Goal: Task Accomplishment & Management: Complete application form

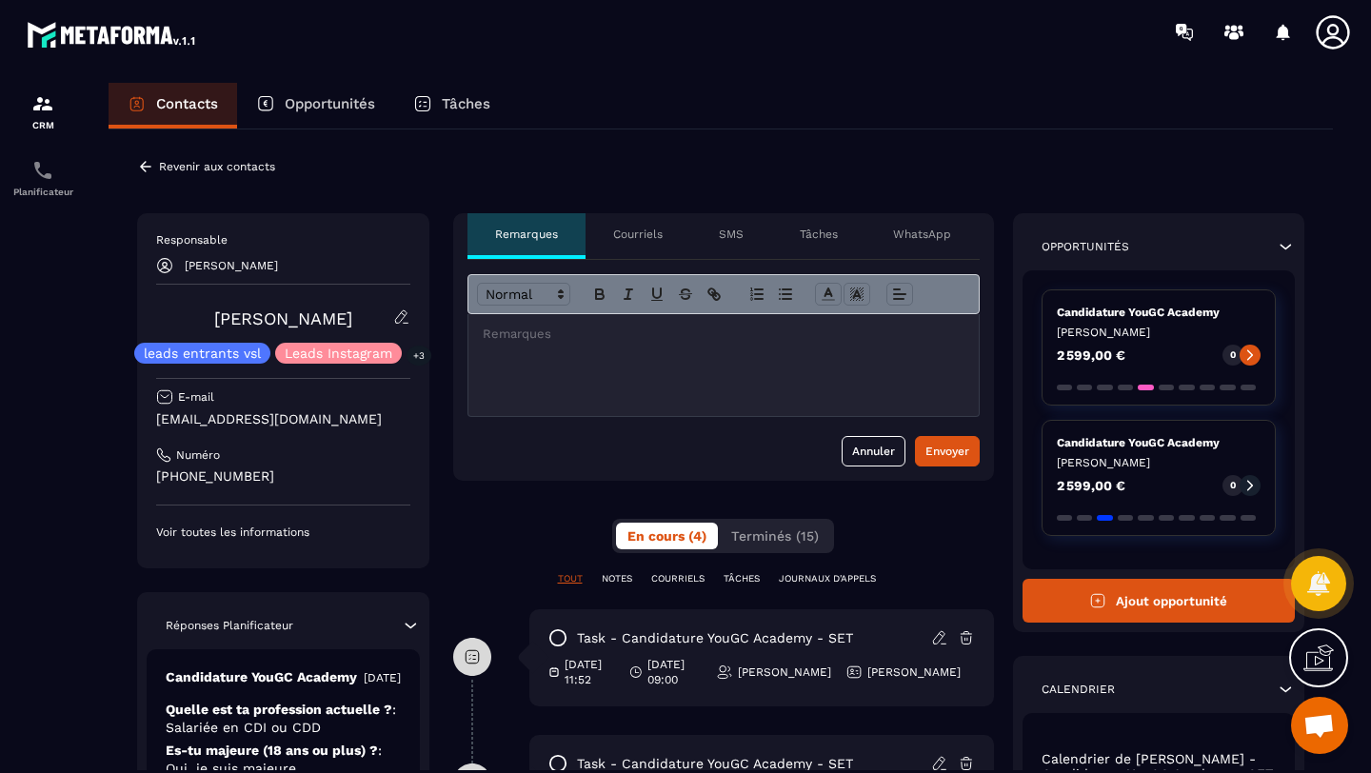
click at [1134, 601] on button "Ajout opportunité" at bounding box center [1158, 601] width 273 height 44
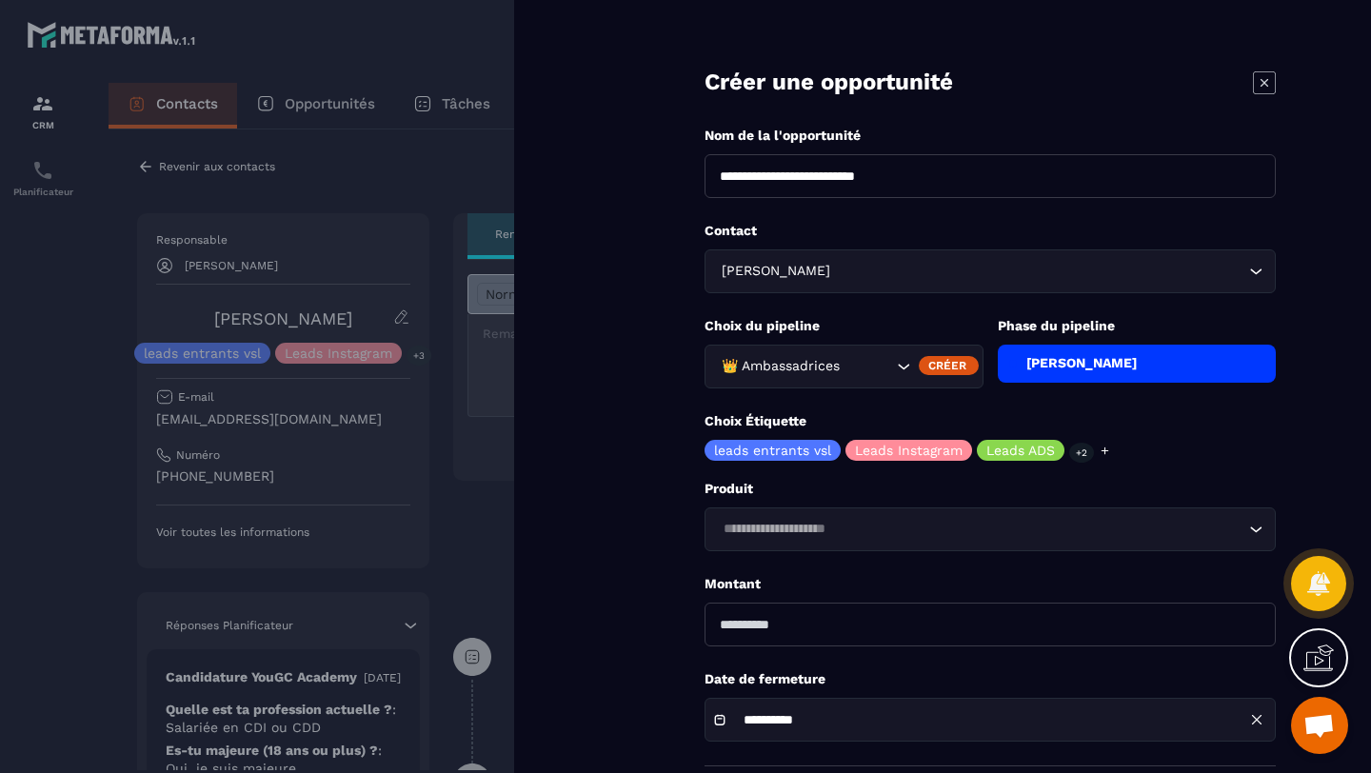
click at [898, 360] on icon "Search for option" at bounding box center [903, 366] width 19 height 19
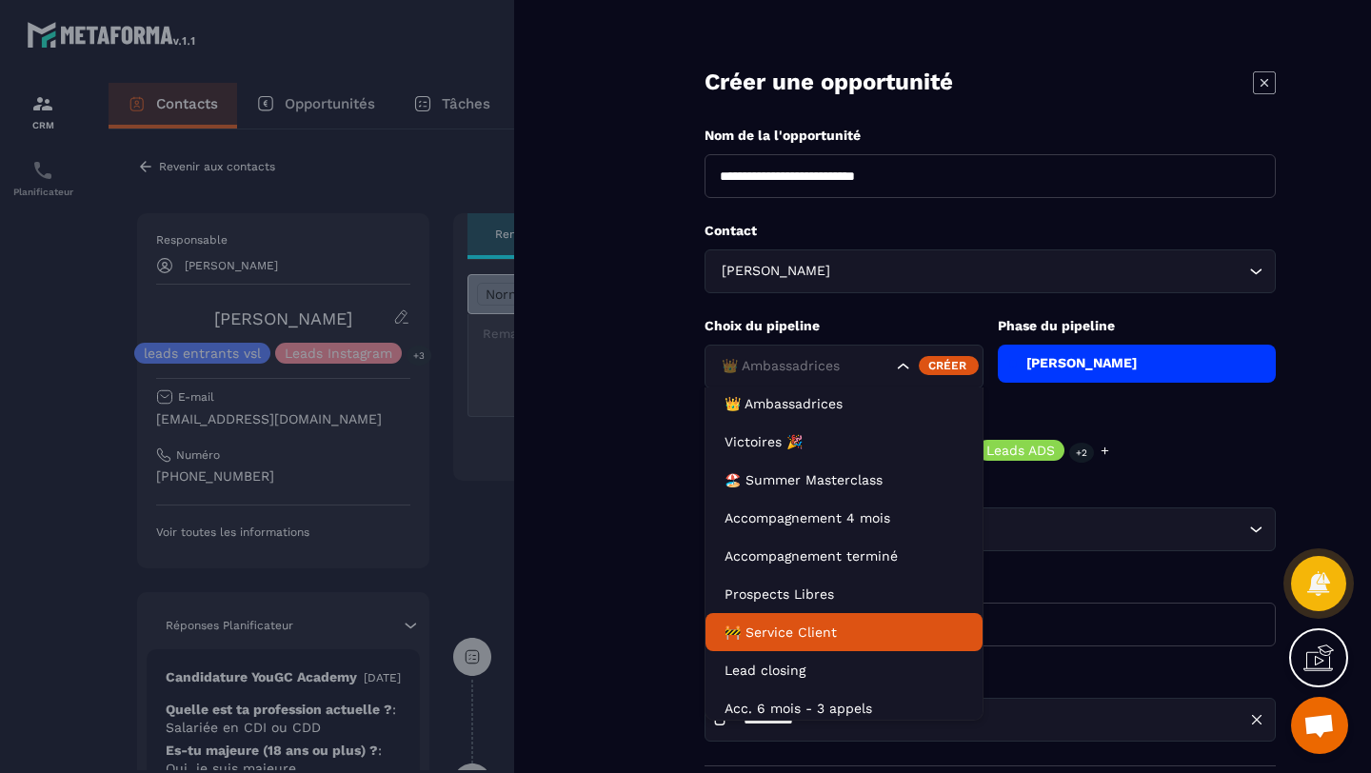
scroll to position [4, 0]
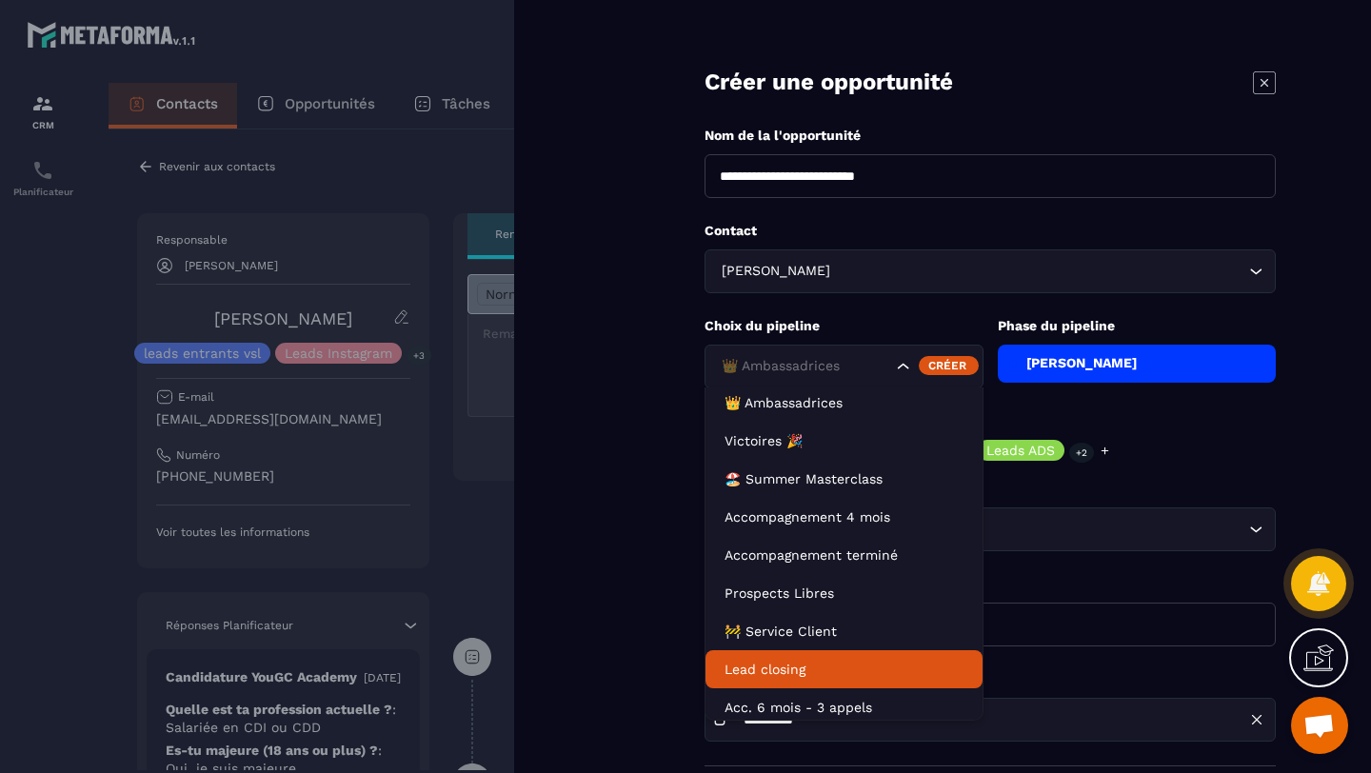
click at [820, 666] on p "Lead closing" at bounding box center [843, 669] width 239 height 19
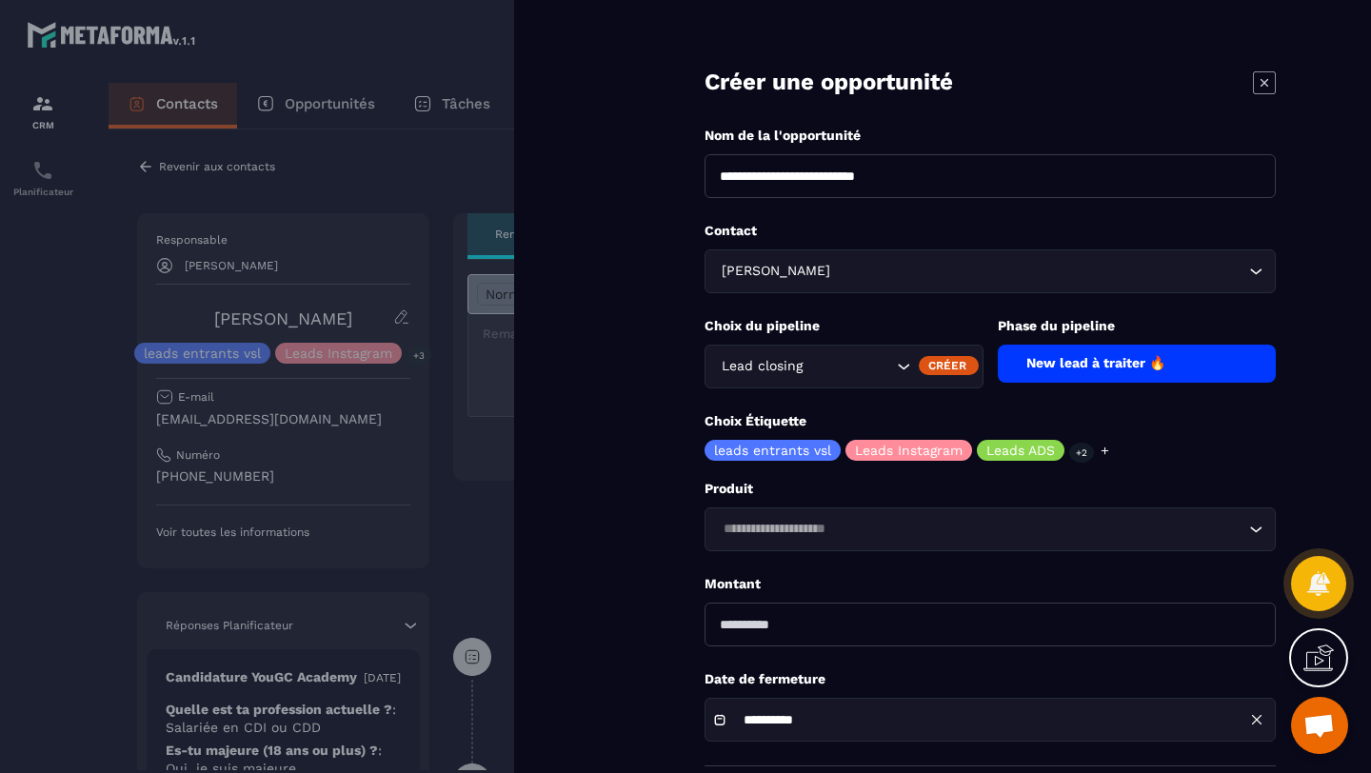
click at [1069, 375] on div "New lead à traiter 🔥" at bounding box center [1137, 364] width 279 height 38
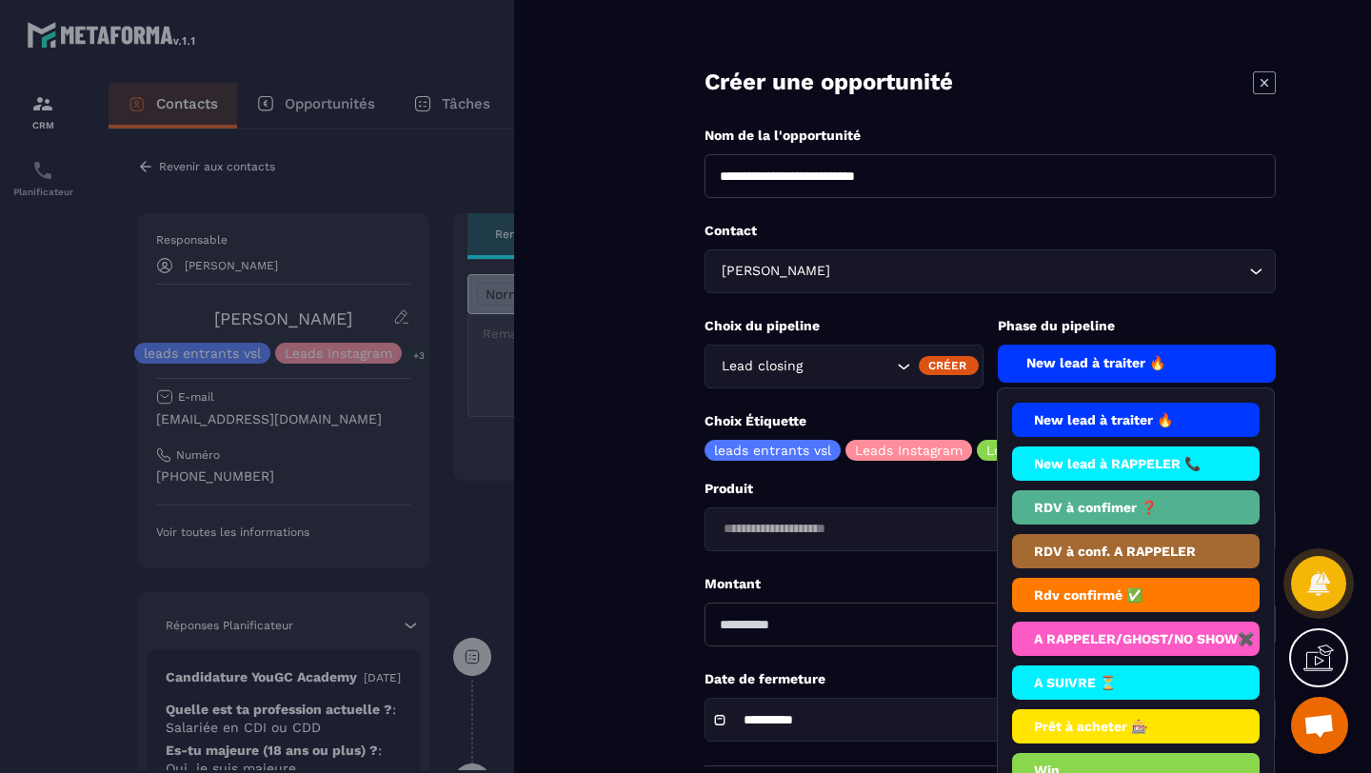
click at [1071, 534] on li "RDV à confimer ❓" at bounding box center [1136, 551] width 248 height 34
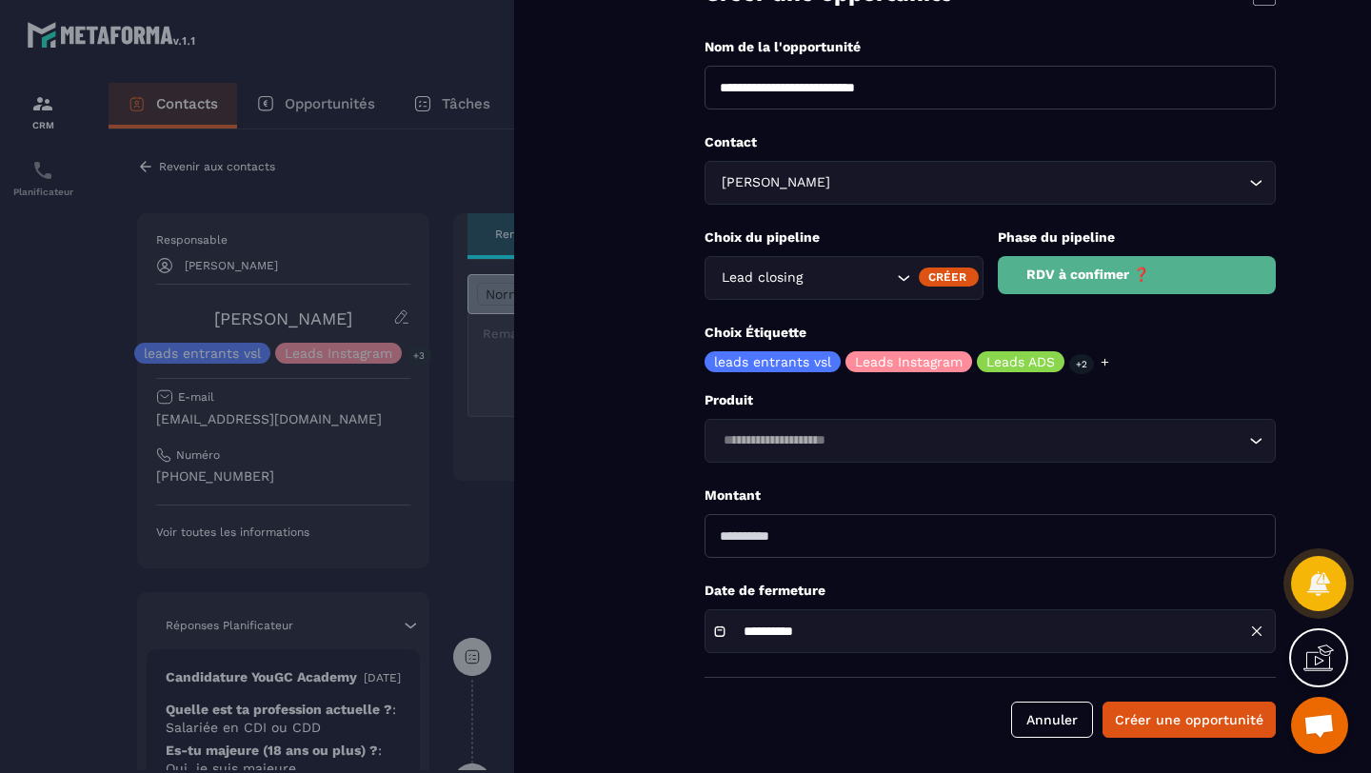
scroll to position [91, 0]
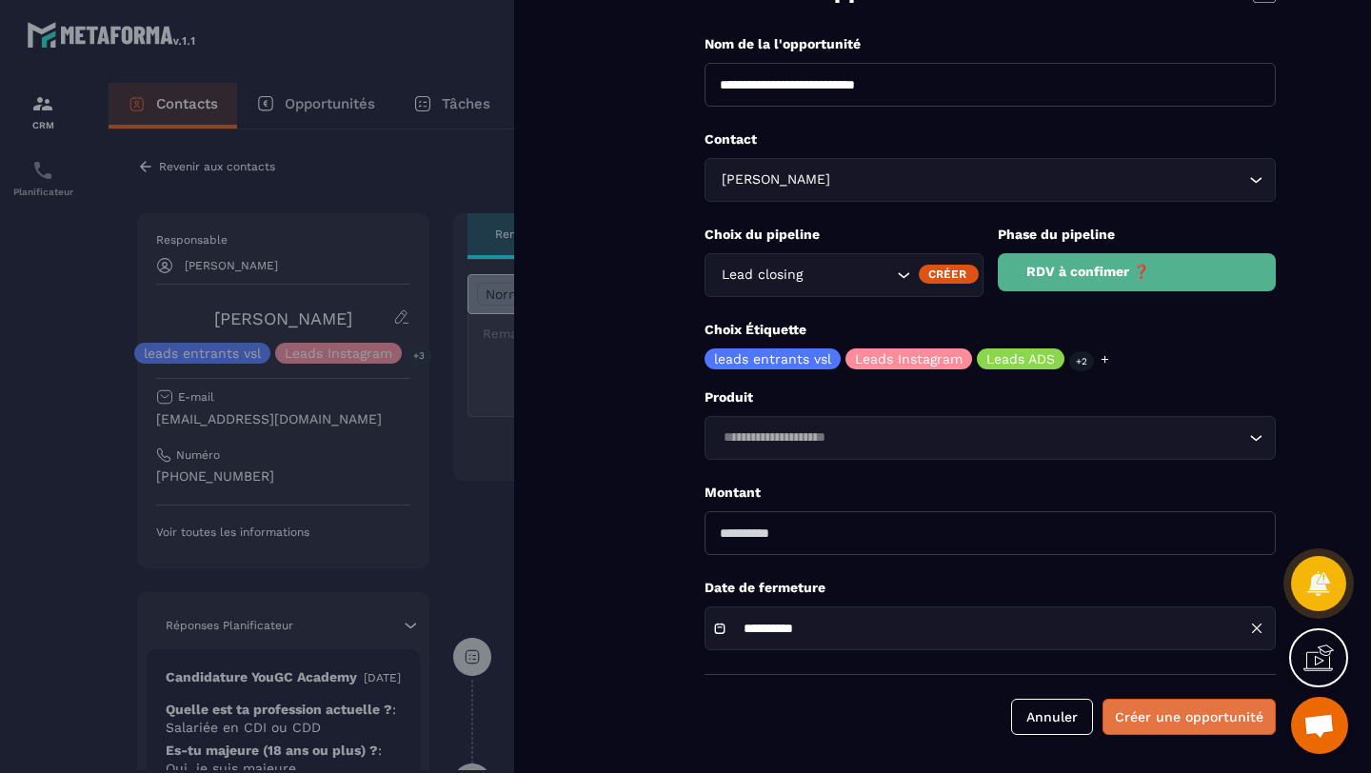
click at [1160, 702] on button "Créer une opportunité" at bounding box center [1188, 717] width 173 height 36
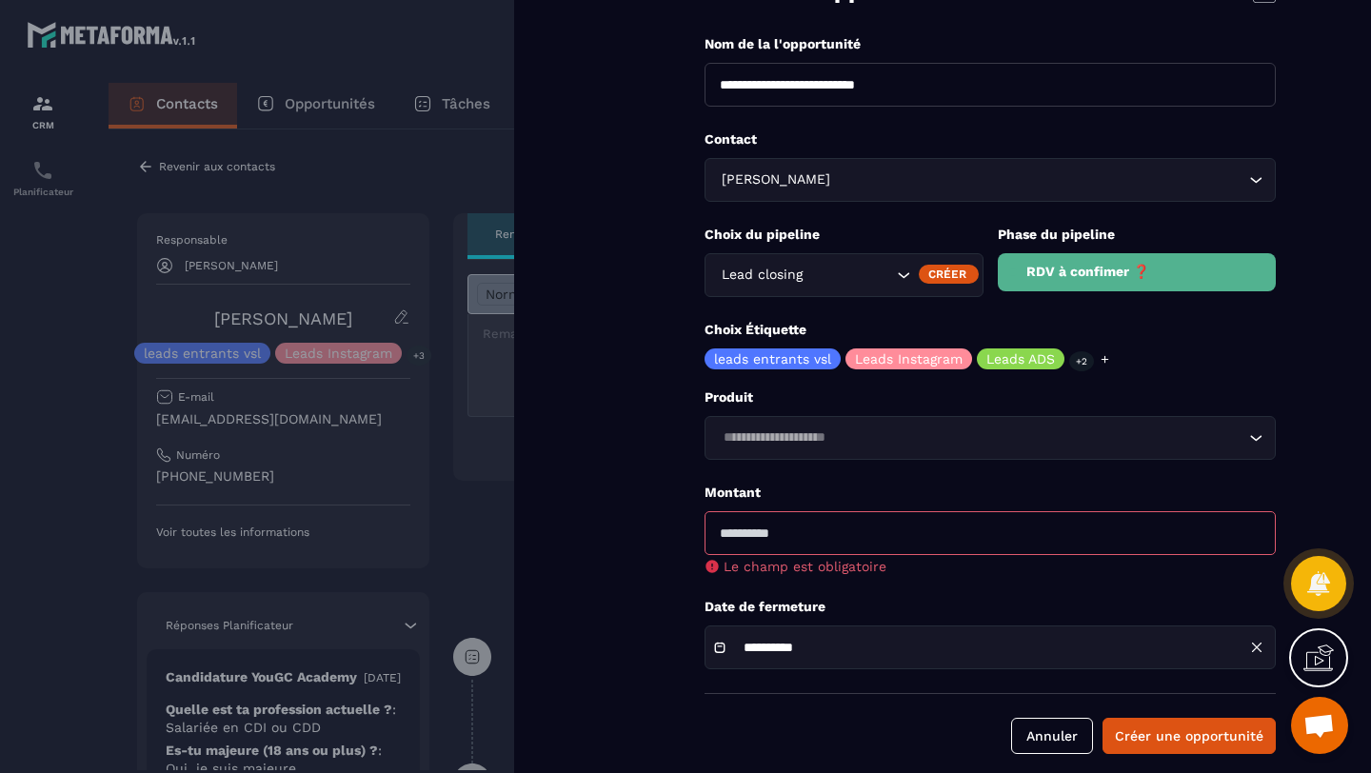
click at [771, 519] on input "number" at bounding box center [989, 533] width 571 height 44
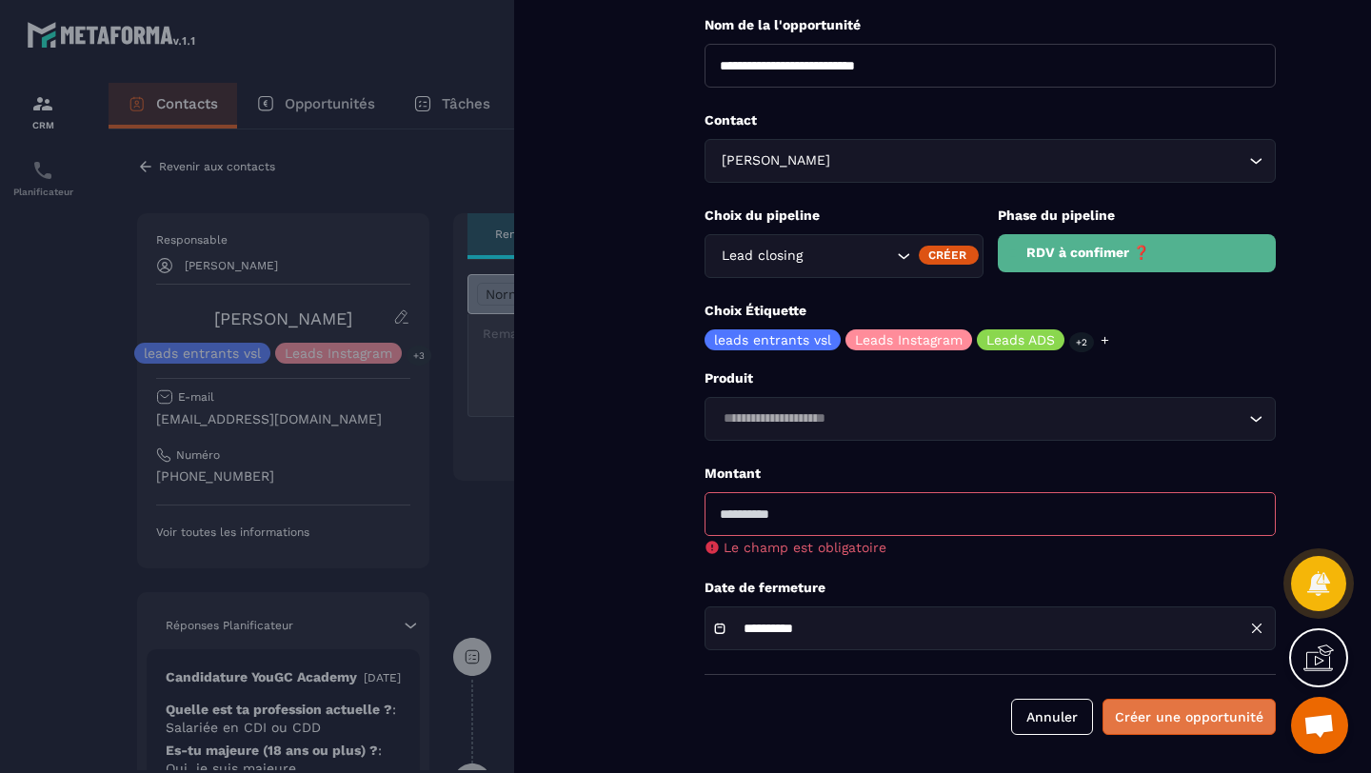
type input "****"
click at [1147, 727] on button "Créer une opportunité" at bounding box center [1188, 717] width 173 height 36
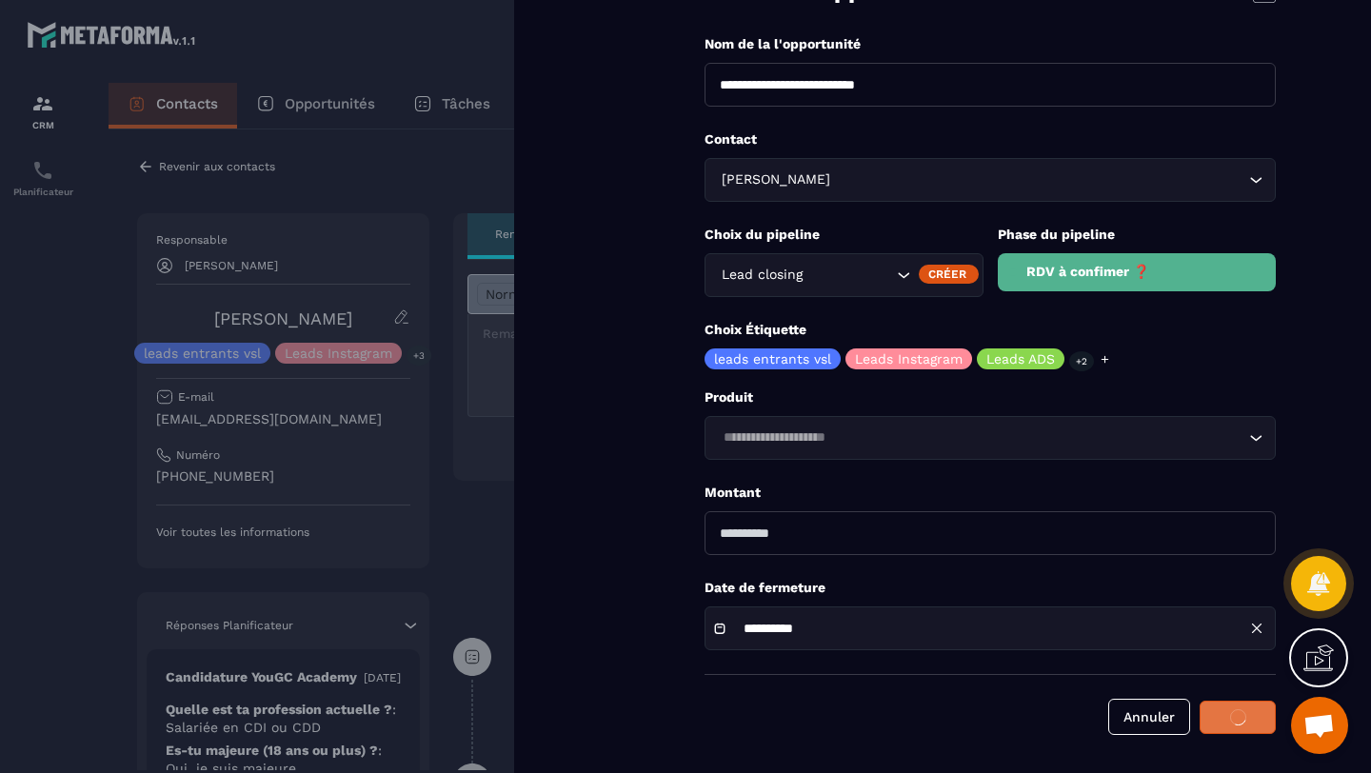
scroll to position [90, 0]
